Goal: Task Accomplishment & Management: Manage account settings

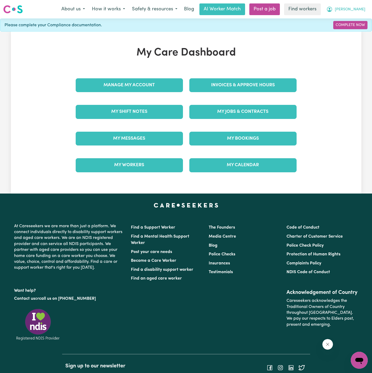
click at [363, 4] on button "[PERSON_NAME]" at bounding box center [346, 9] width 46 height 11
click at [357, 28] on link "Logout" at bounding box center [348, 30] width 42 height 10
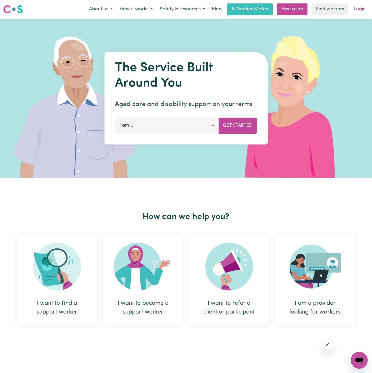
click at [360, 10] on link "Login" at bounding box center [359, 9] width 18 height 12
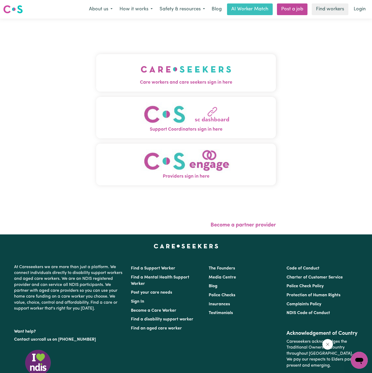
click at [189, 74] on img "Care workers and care seekers sign in here" at bounding box center [186, 69] width 91 height 20
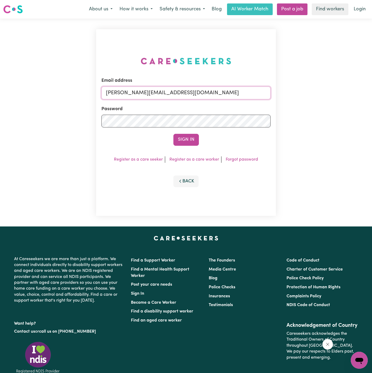
click at [217, 93] on input "[PERSON_NAME][EMAIL_ADDRESS][DOMAIN_NAME]" at bounding box center [185, 93] width 169 height 13
drag, startPoint x: 130, startPoint y: 89, endPoint x: 233, endPoint y: 90, distance: 102.5
click at [233, 90] on input "superuser~[EMAIL_ADDRESS][DOMAIN_NAME]" at bounding box center [185, 93] width 169 height 13
drag, startPoint x: 233, startPoint y: 90, endPoint x: 147, endPoint y: 90, distance: 85.8
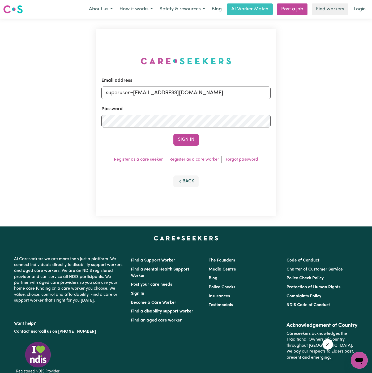
click at [147, 90] on input "superuser~[EMAIL_ADDRESS][DOMAIN_NAME]" at bounding box center [185, 93] width 169 height 13
type input "[EMAIL_ADDRESS][DOMAIN_NAME]"
click at [189, 140] on button "Sign In" at bounding box center [185, 140] width 25 height 12
